Goal: Entertainment & Leisure: Consume media (video, audio)

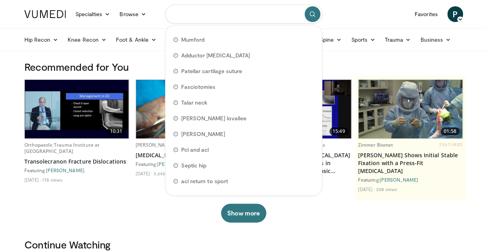
click at [253, 12] on input "Search topics, interventions" at bounding box center [243, 14] width 157 height 19
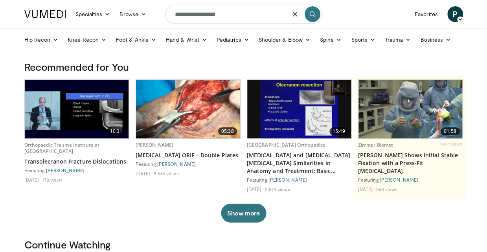
type input "**********"
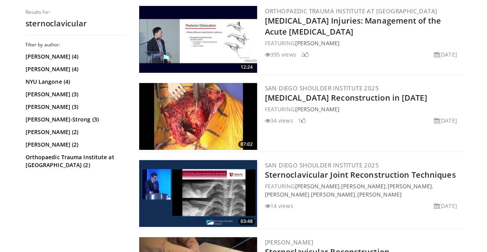
scroll to position [79, 0]
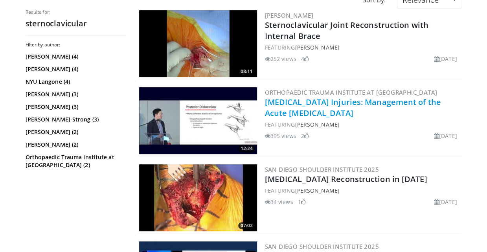
click at [317, 106] on link "Sternoclavicular Joint Injuries: Management of the Acute Dislocation" at bounding box center [353, 108] width 176 height 22
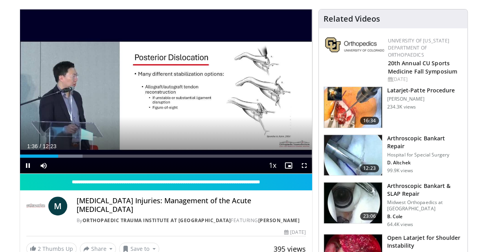
scroll to position [39, 0]
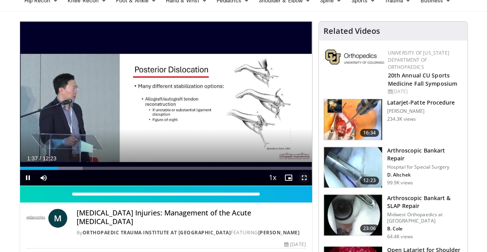
click at [305, 177] on span "Video Player" at bounding box center [305, 178] width 16 height 16
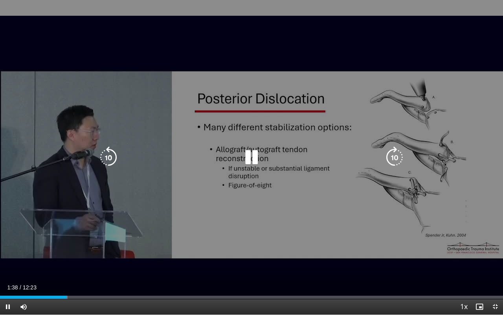
click at [304, 252] on div "10 seconds Tap to unmute" at bounding box center [251, 157] width 503 height 314
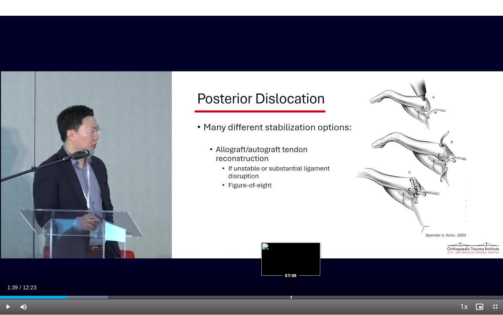
click at [290, 252] on div "Loaded : 21.49% 01:39 07:09" at bounding box center [251, 294] width 503 height 7
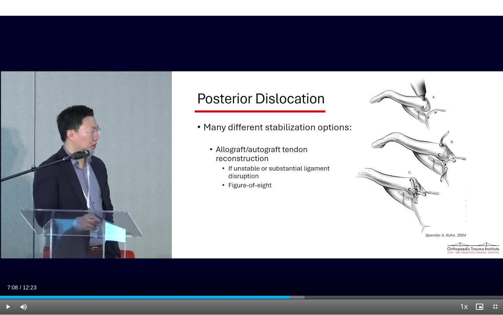
drag, startPoint x: 247, startPoint y: 286, endPoint x: 241, endPoint y: 287, distance: 5.6
click at [247, 252] on div "Current Time 7:08 / Duration 12:23" at bounding box center [251, 287] width 503 height 7
click at [76, 252] on div "Progress Bar" at bounding box center [76, 296] width 1 height 3
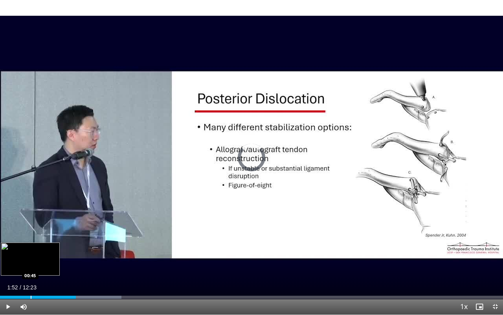
click at [31, 252] on div "Loaded : 24.17% 01:52 00:45" at bounding box center [251, 294] width 503 height 7
click at [18, 252] on div "00:45" at bounding box center [15, 296] width 31 height 3
click at [12, 252] on div "00:26" at bounding box center [9, 296] width 18 height 3
click at [8, 252] on div "Loaded : 9.40% 00:11 00:12" at bounding box center [251, 296] width 503 height 3
click at [13, 252] on div "Progress Bar" at bounding box center [13, 296] width 1 height 3
